Goal: Browse casually: Explore the website without a specific task or goal

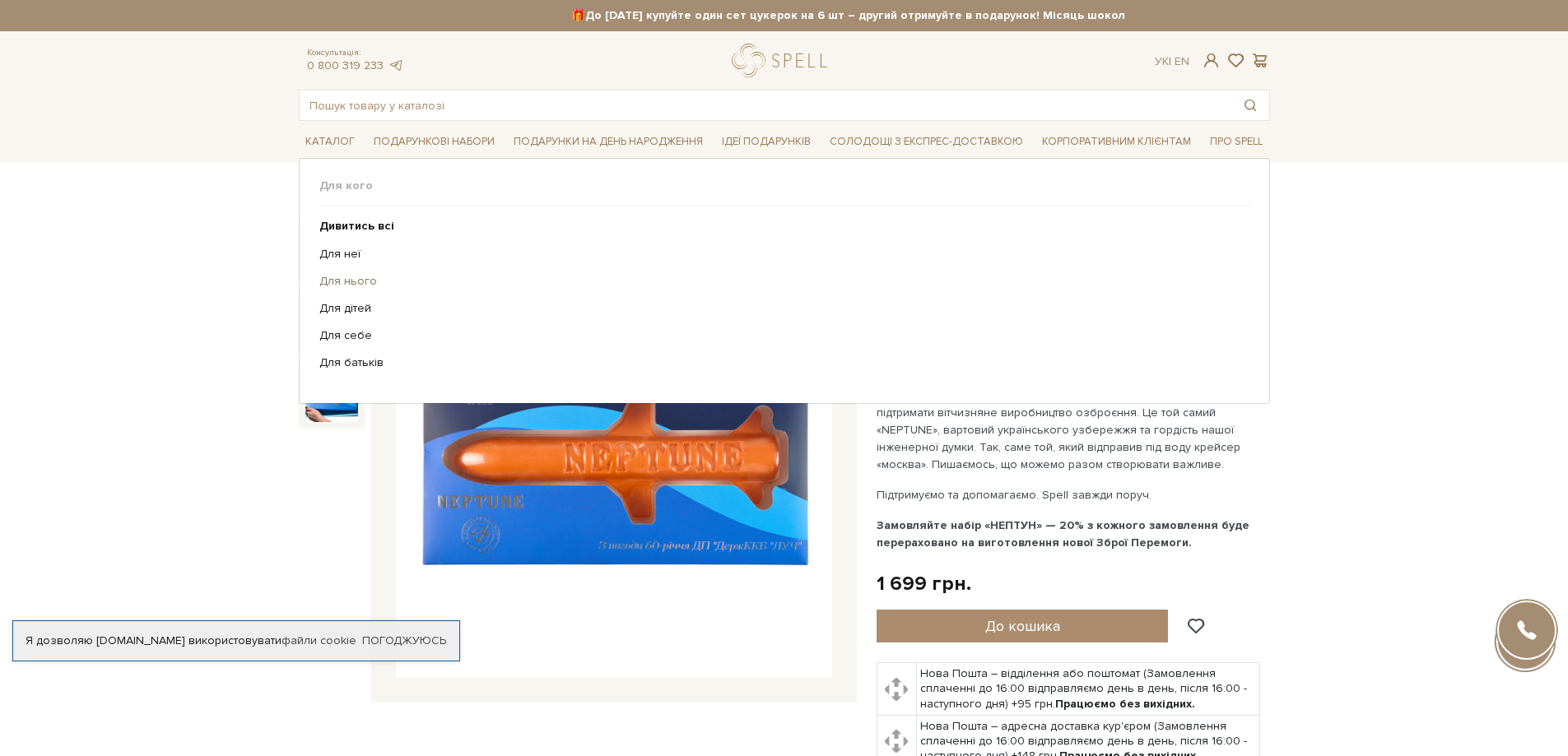
click at [364, 281] on link "Для нього" at bounding box center [778, 280] width 918 height 14
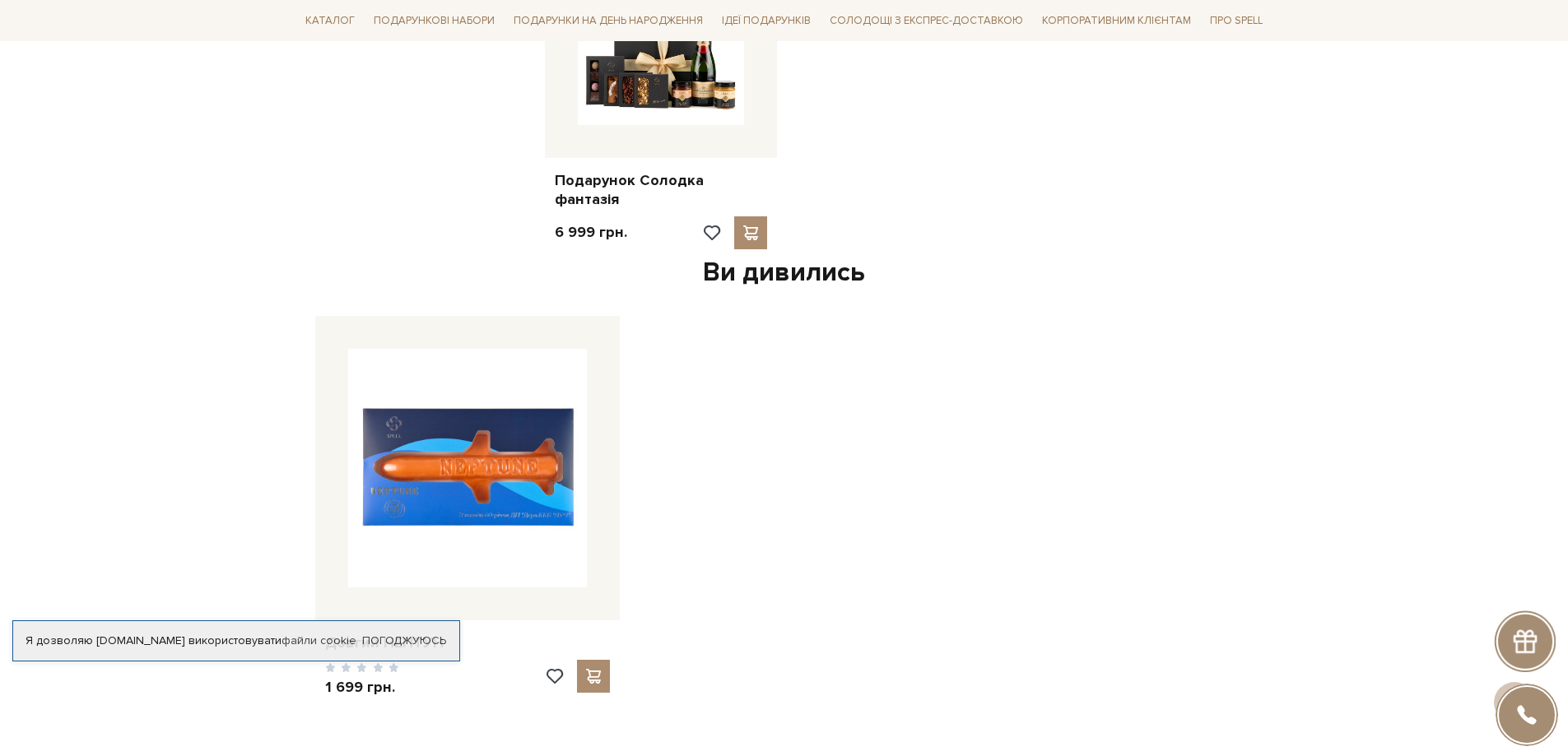
scroll to position [2222, 0]
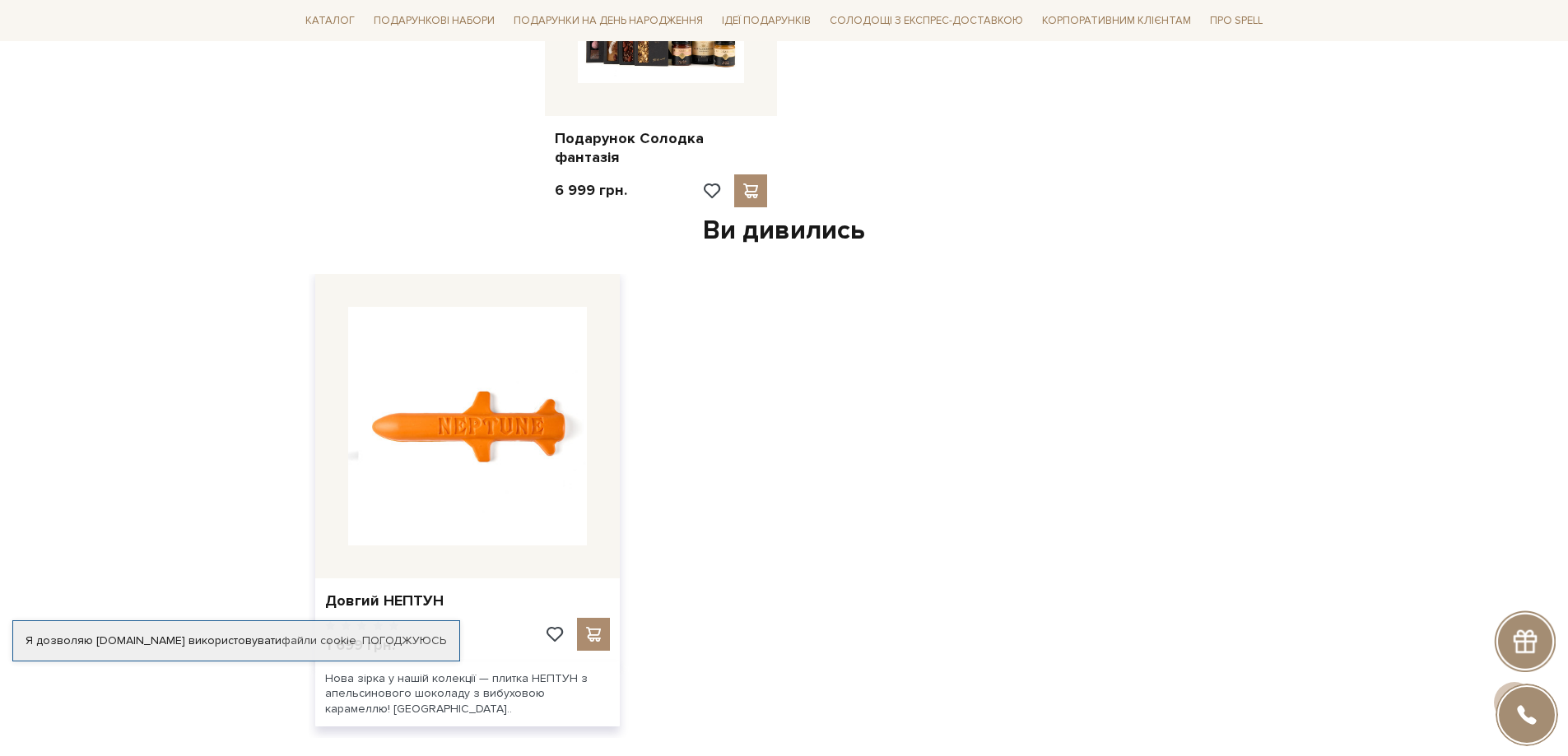
click at [470, 412] on img at bounding box center [467, 426] width 238 height 238
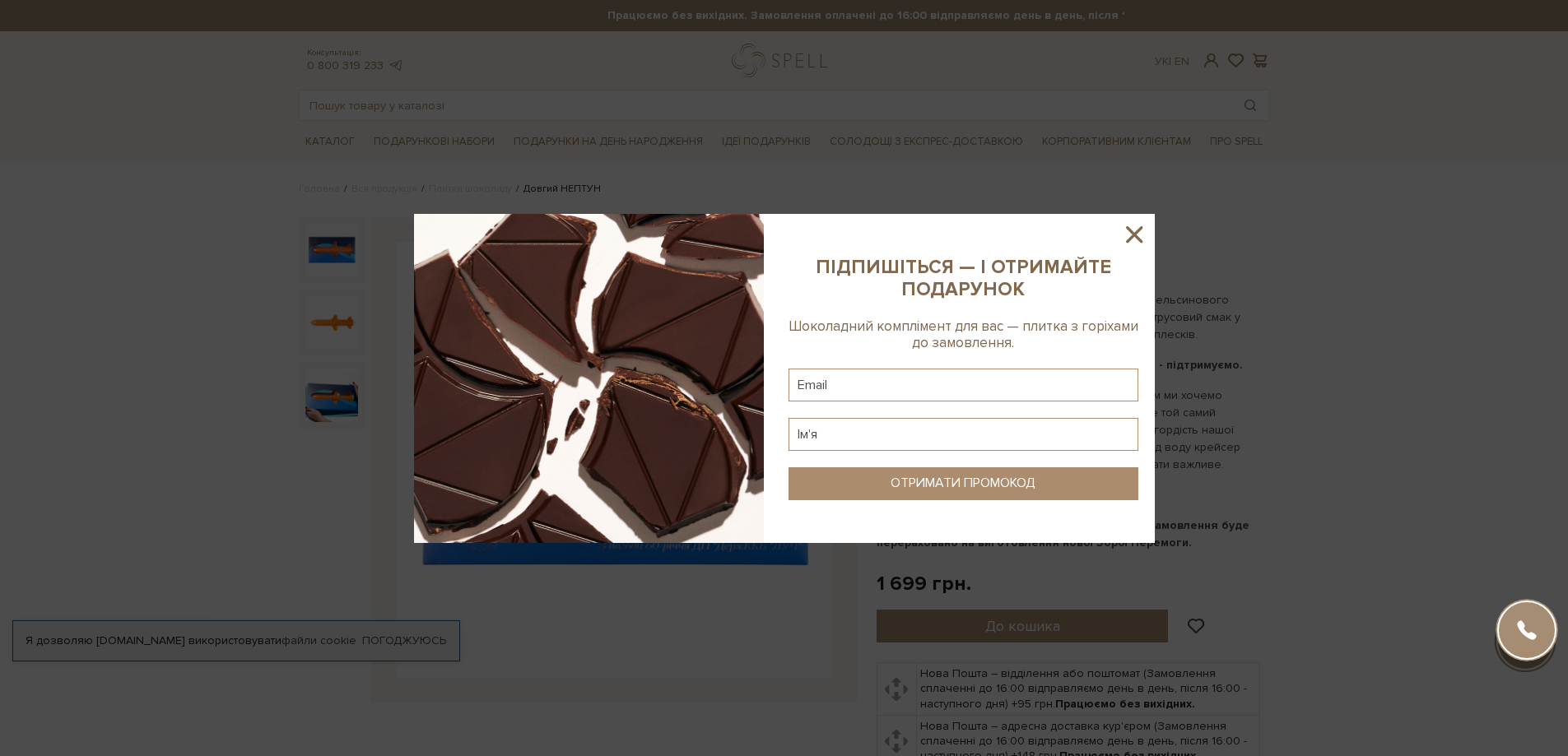
click at [1131, 233] on icon at bounding box center [1134, 234] width 16 height 16
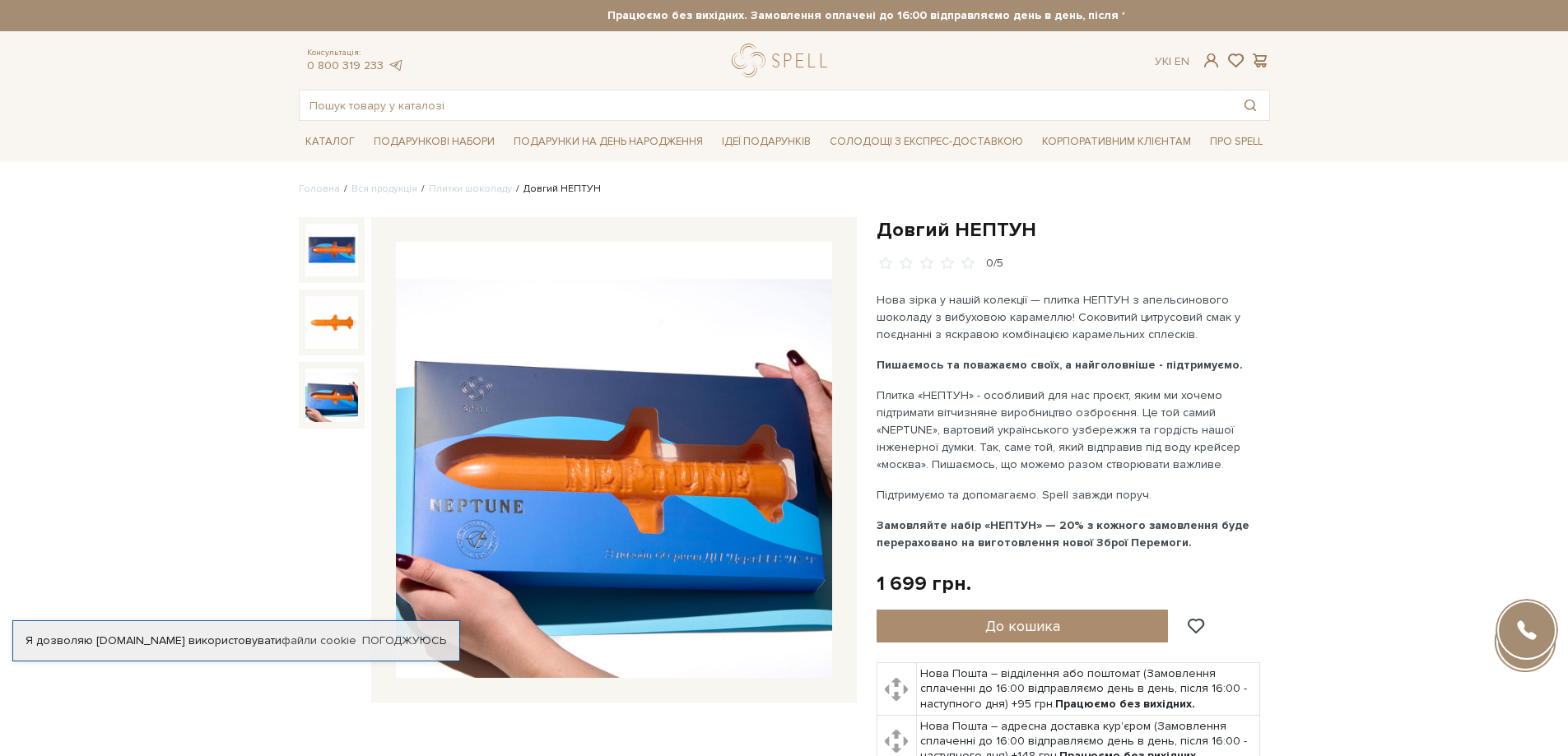
click at [325, 392] on img at bounding box center [331, 394] width 53 height 53
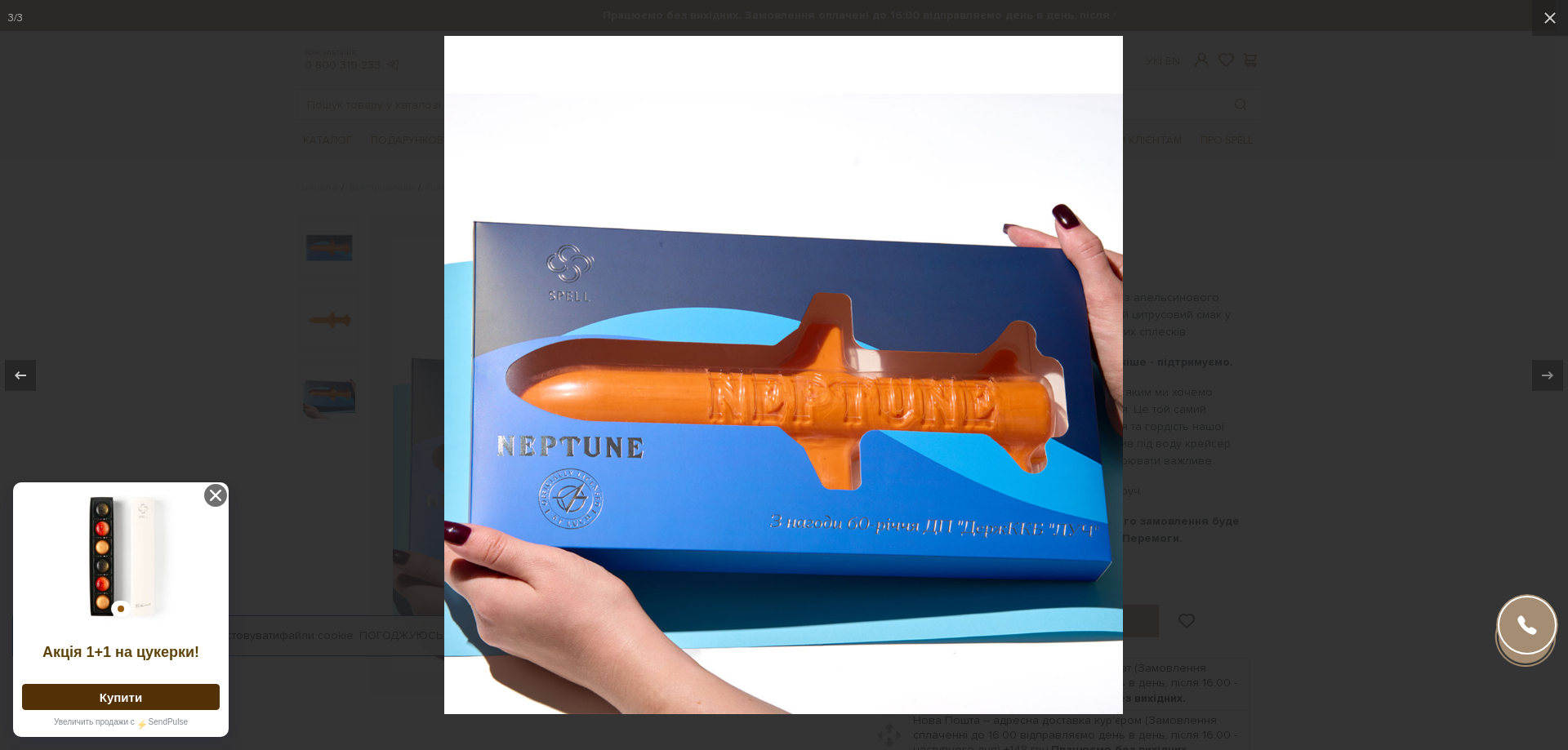
click at [1313, 262] on div at bounding box center [784, 375] width 1568 height 750
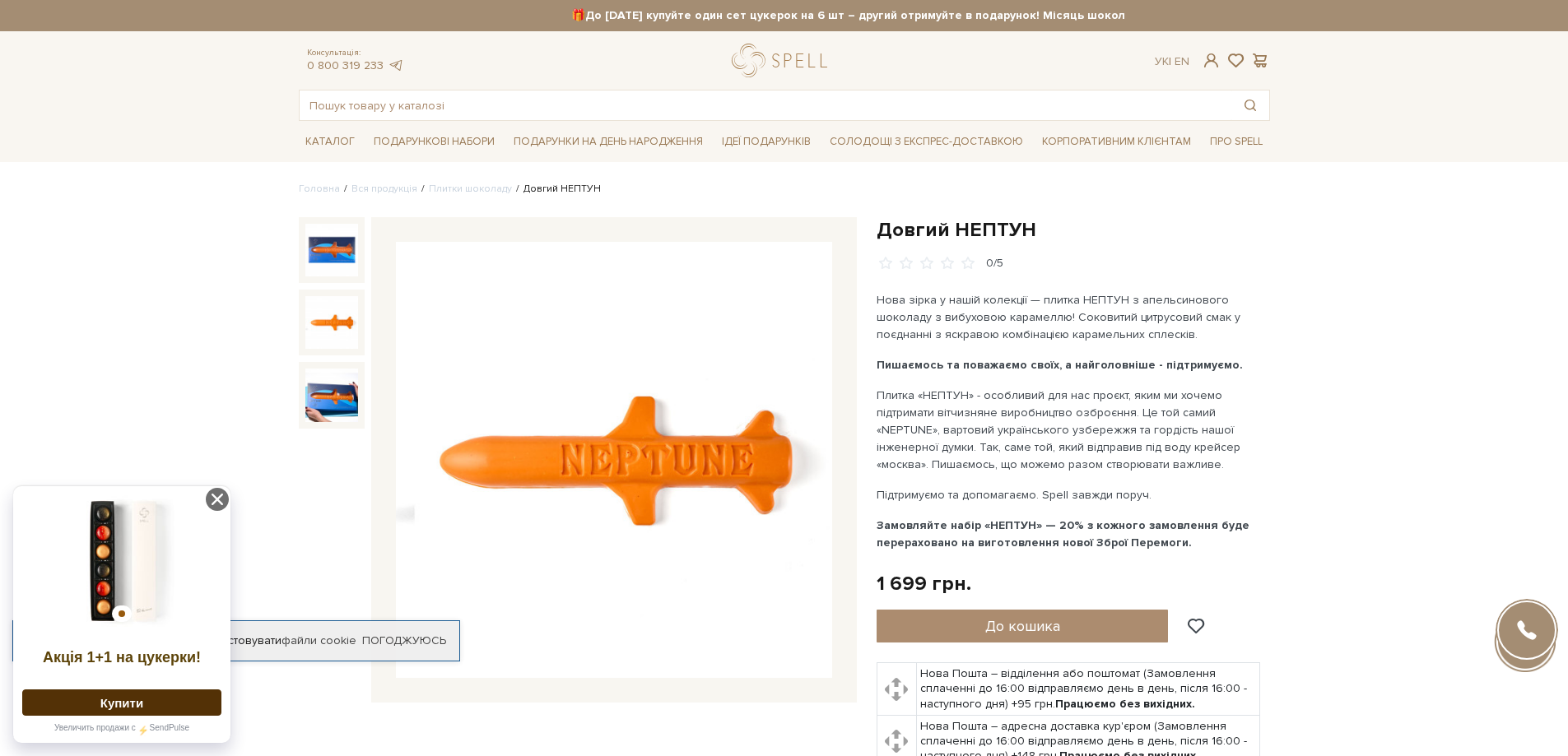
click at [342, 321] on img at bounding box center [331, 322] width 53 height 53
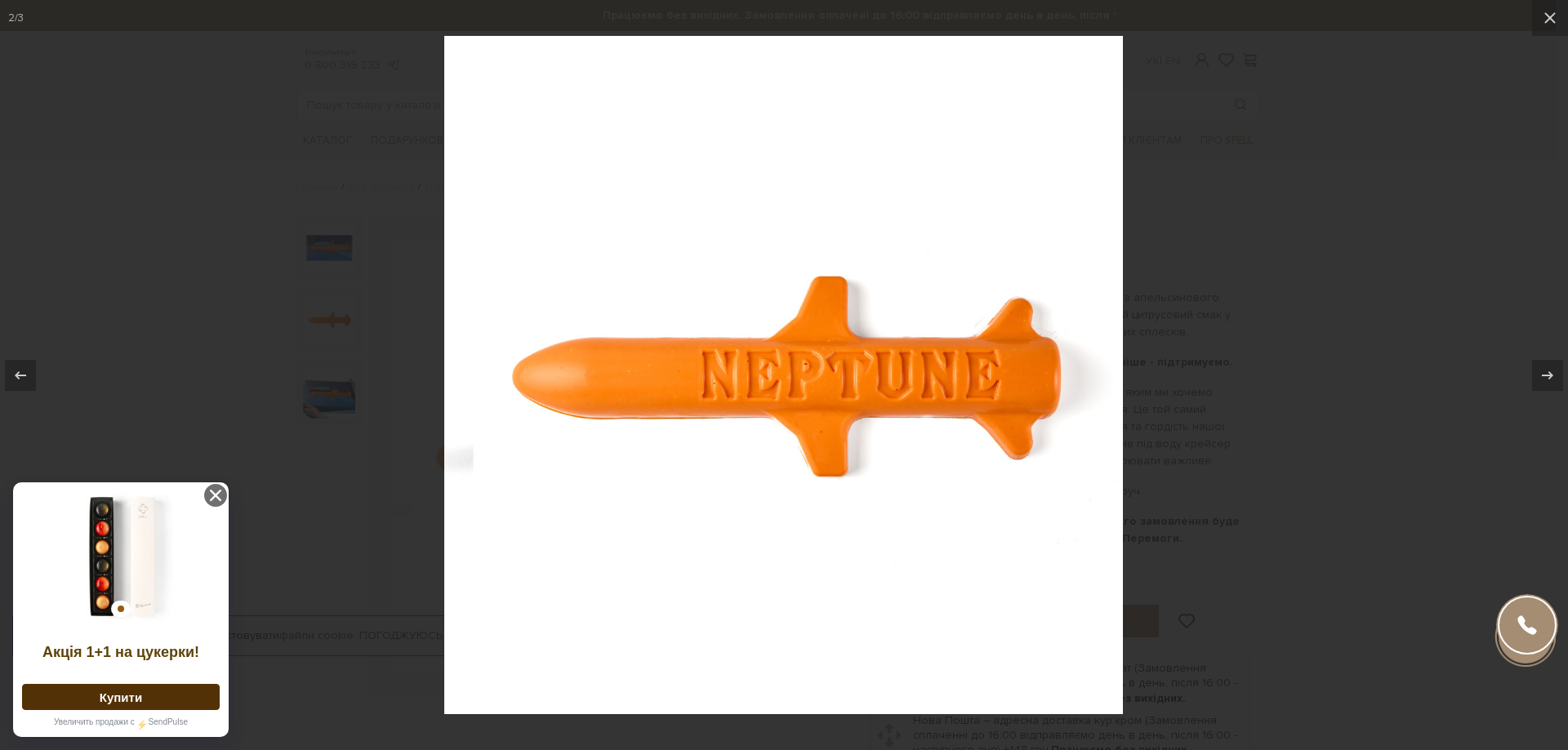
click at [1209, 328] on div at bounding box center [784, 375] width 1568 height 750
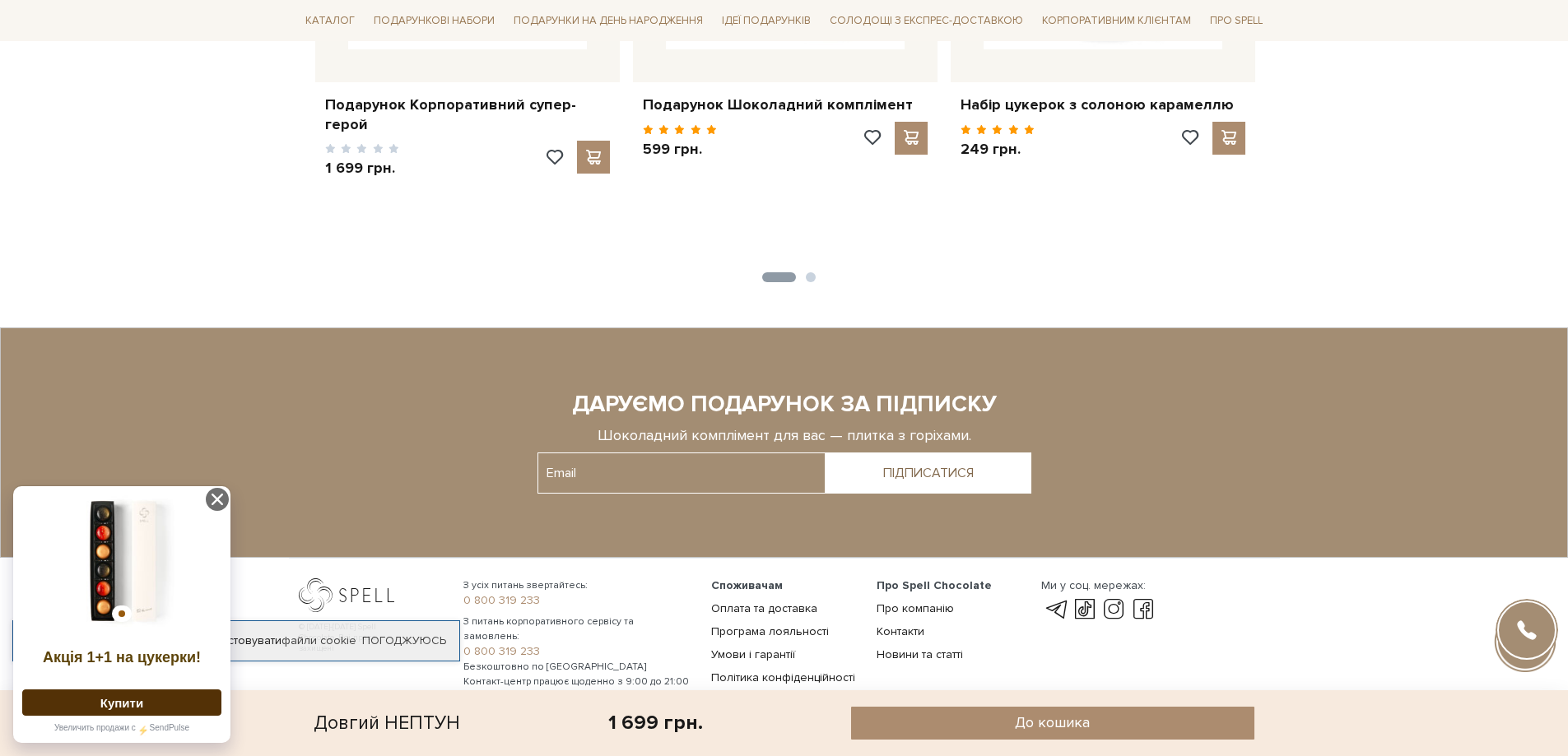
scroll to position [1940, 0]
